Goal: Information Seeking & Learning: Learn about a topic

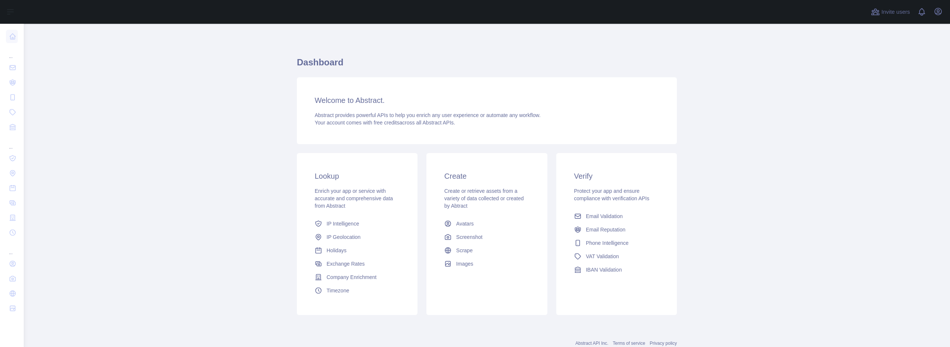
click at [409, 104] on h3 "Welcome to Abstract." at bounding box center [487, 100] width 345 height 10
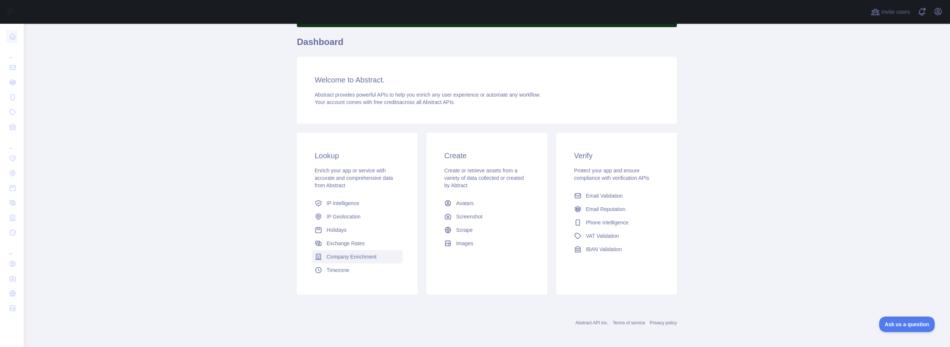
scroll to position [57, 0]
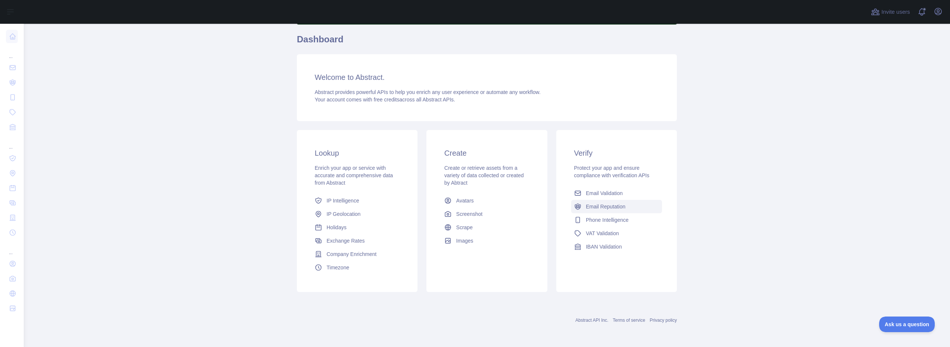
click at [607, 206] on span "Email Reputation" at bounding box center [606, 206] width 40 height 7
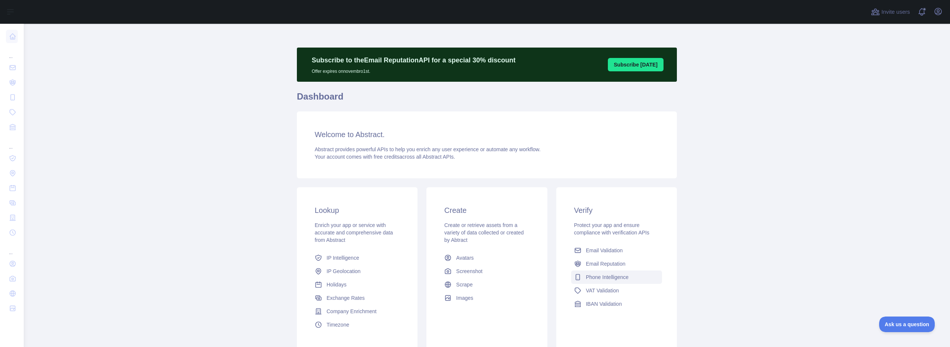
click at [600, 277] on span "Phone Intelligence" at bounding box center [607, 276] width 43 height 7
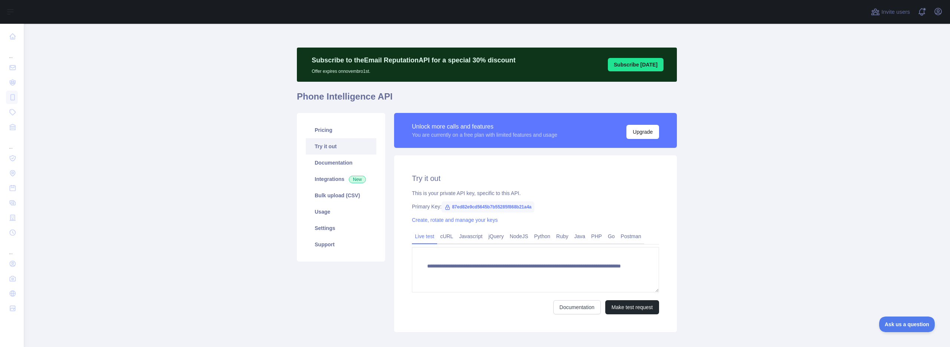
click at [506, 206] on span "87ed82e9cd5645b7b55285f868b21a4a" at bounding box center [488, 206] width 93 height 11
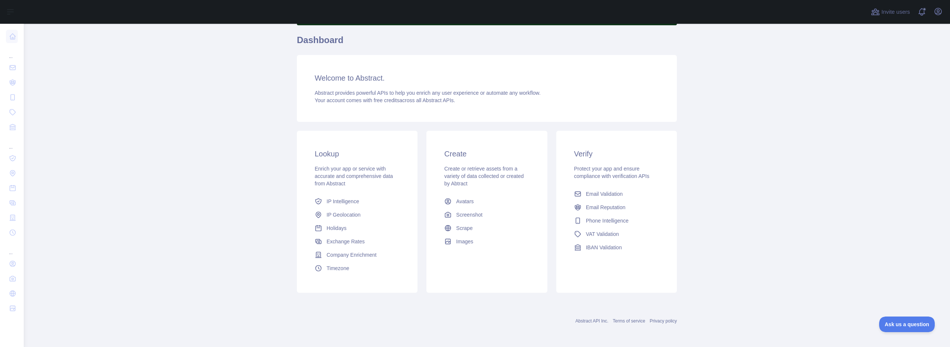
scroll to position [57, 0]
